Goal: Transaction & Acquisition: Purchase product/service

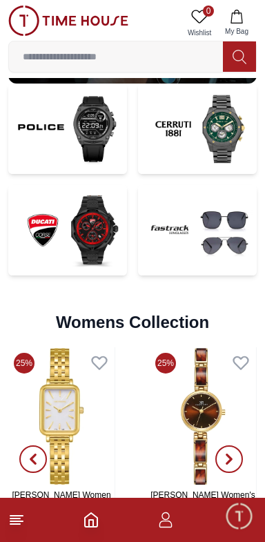
scroll to position [2734, 0]
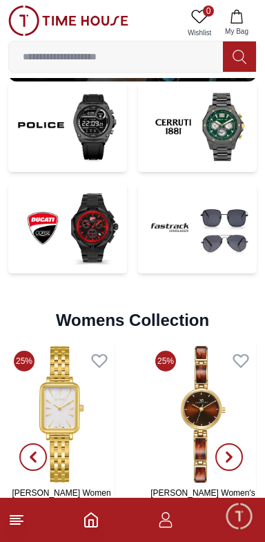
click at [200, 249] on img at bounding box center [197, 228] width 119 height 90
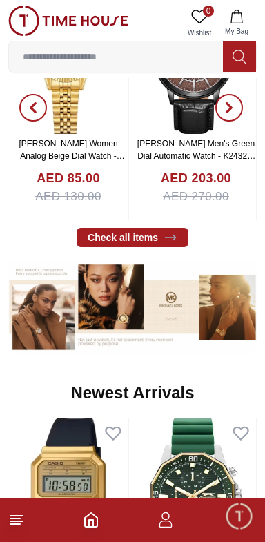
scroll to position [380, 0]
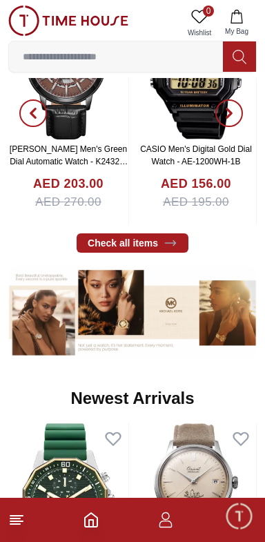
click at [91, 524] on icon "Home" at bounding box center [91, 520] width 17 height 17
click at [93, 517] on icon "Home" at bounding box center [91, 520] width 17 height 17
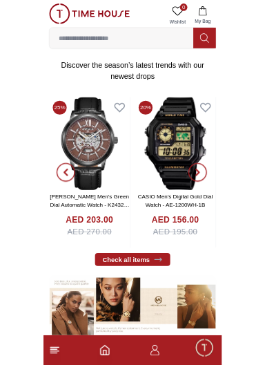
scroll to position [236, 0]
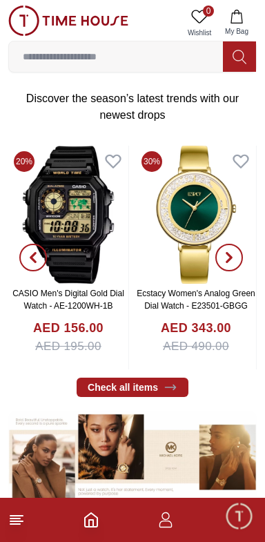
click at [97, 59] on input at bounding box center [116, 57] width 214 height 28
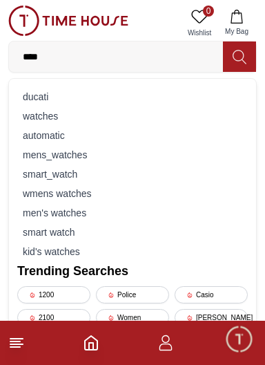
type input "*****"
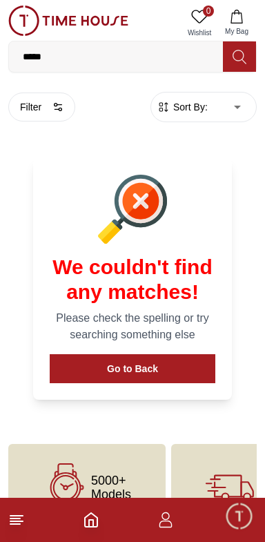
click at [73, 59] on input "*****" at bounding box center [116, 57] width 214 height 28
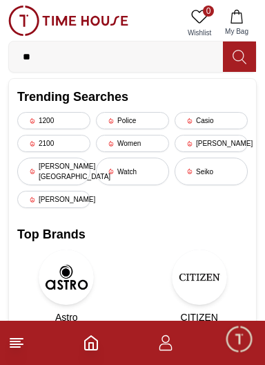
type input "*"
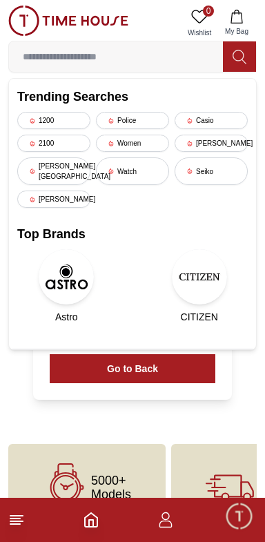
click at [84, 59] on input at bounding box center [116, 57] width 214 height 28
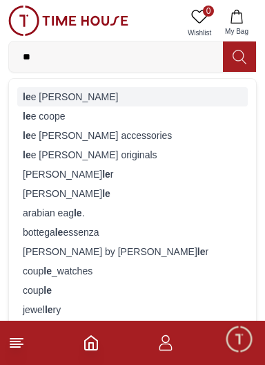
type input "**"
click at [82, 100] on div "le e [PERSON_NAME]" at bounding box center [132, 96] width 231 height 19
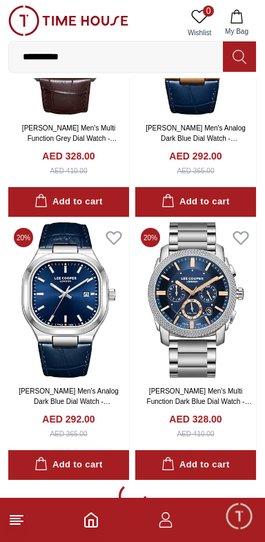
scroll to position [2297, 0]
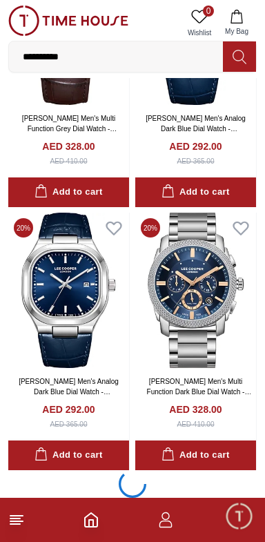
click at [189, 470] on div at bounding box center [132, 486] width 249 height 32
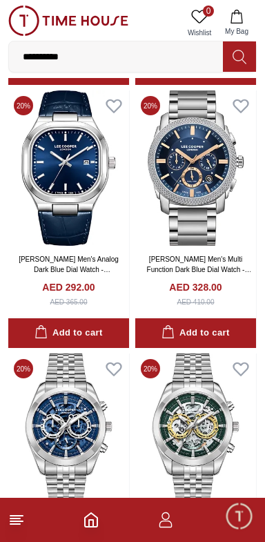
scroll to position [2438, 0]
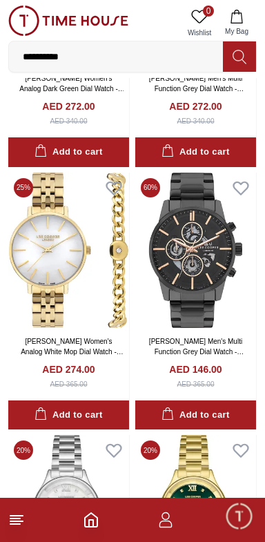
scroll to position [6810, 0]
click at [88, 61] on input "**********" at bounding box center [116, 57] width 214 height 28
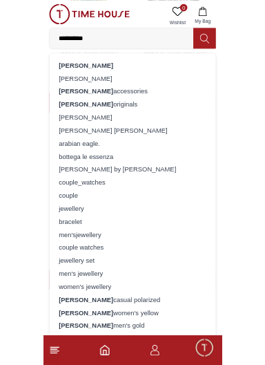
scroll to position [2657, 0]
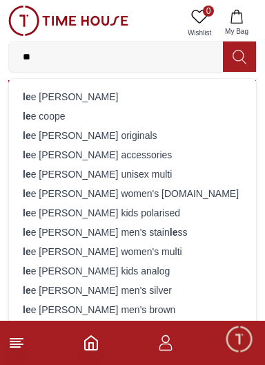
type input "*"
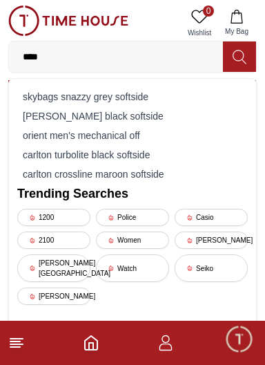
type input "*****"
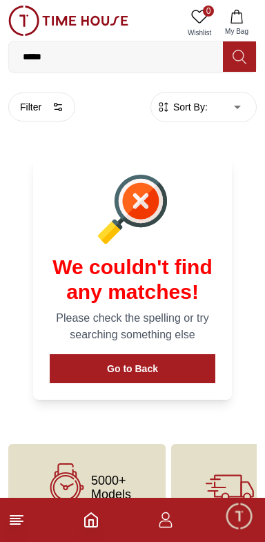
scroll to position [3, 0]
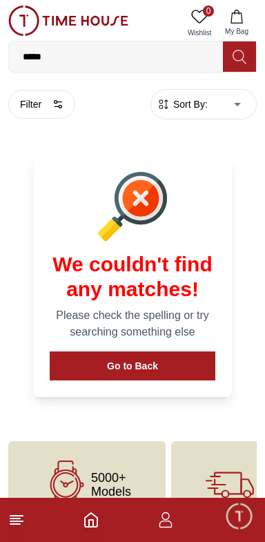
click at [227, 67] on button at bounding box center [239, 56] width 33 height 30
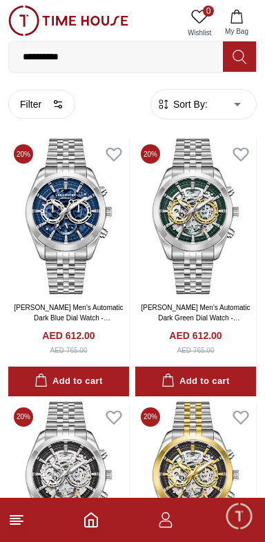
scroll to position [2329, 0]
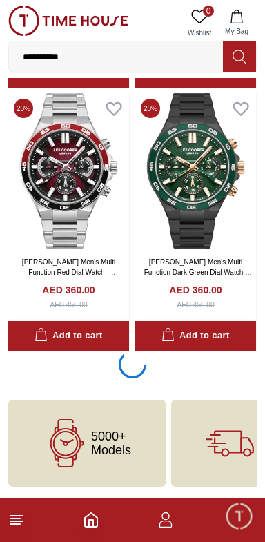
scroll to position [7689, 0]
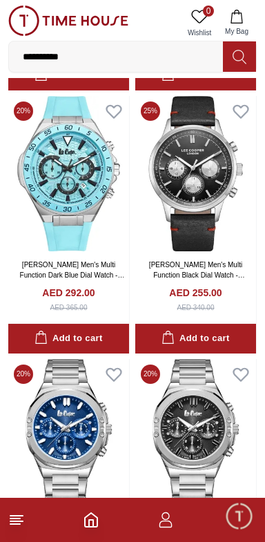
scroll to position [8989, 0]
